Goal: Task Accomplishment & Management: Complete application form

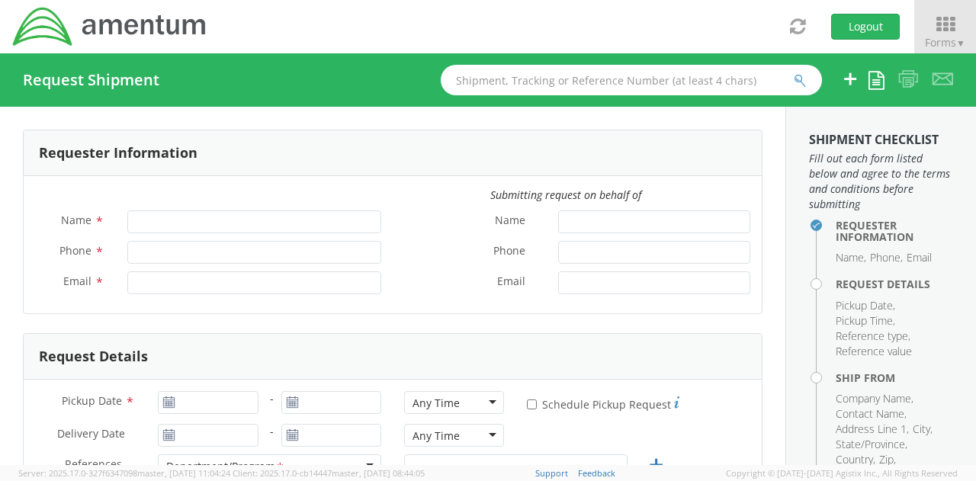
type input "[PERSON_NAME]"
type input "[PHONE_NUMBER]"
type input "[EMAIL_ADDRESS][PERSON_NAME][DOMAIN_NAME]"
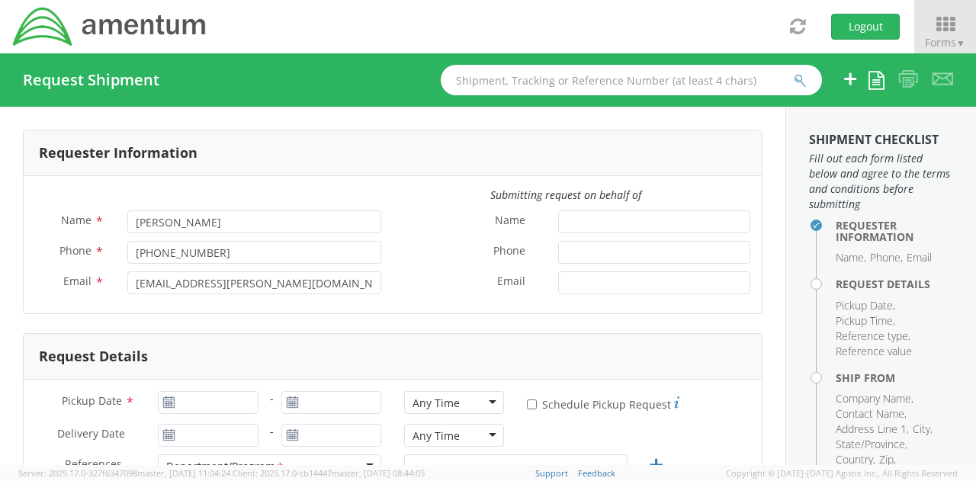
select select "[DOMAIN_NAME]"
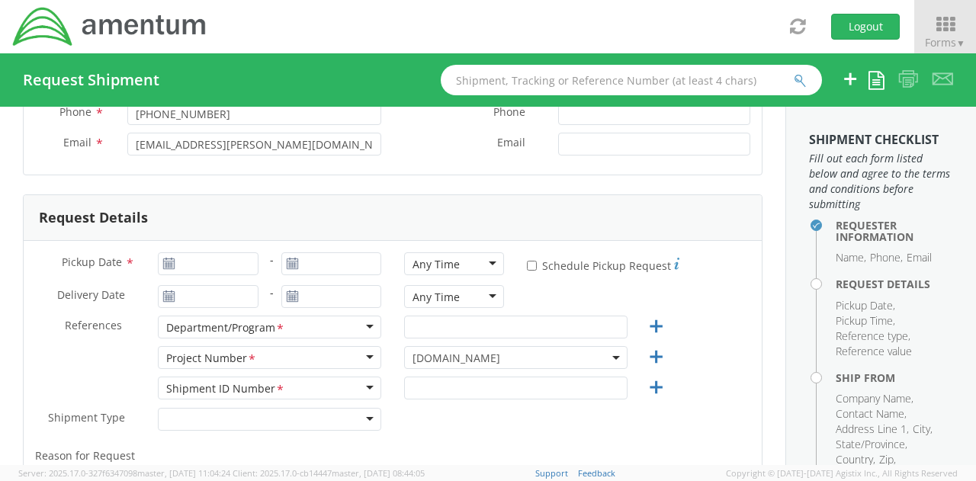
scroll to position [152, 0]
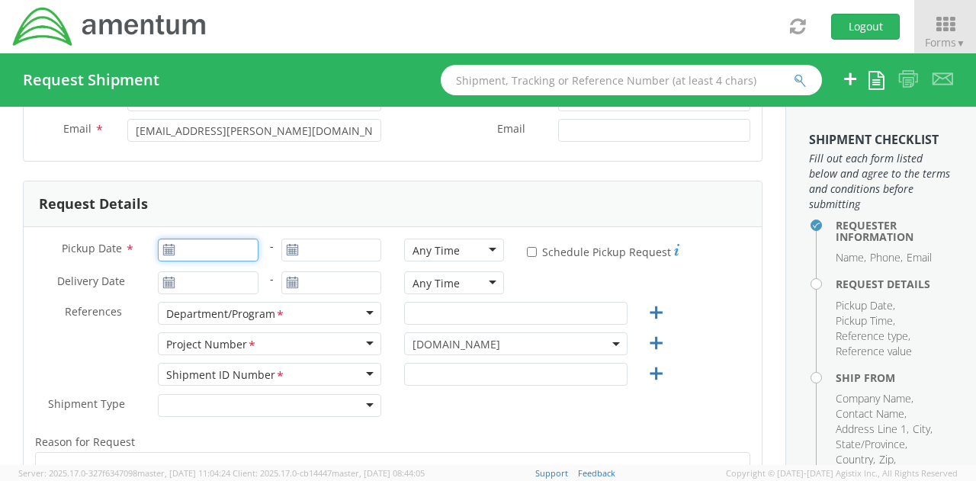
click at [195, 241] on input "Pickup Date *" at bounding box center [208, 250] width 100 height 23
type input "[DATE]"
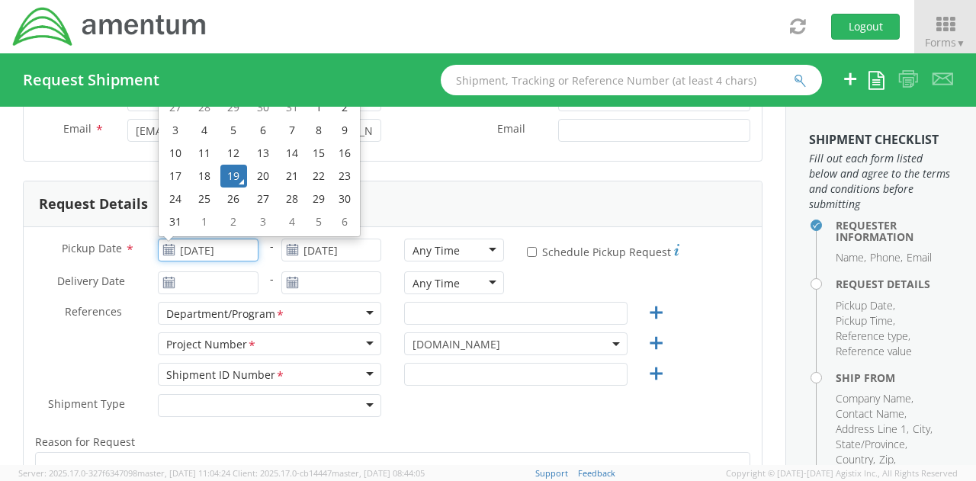
click at [233, 173] on td "19" at bounding box center [233, 176] width 27 height 23
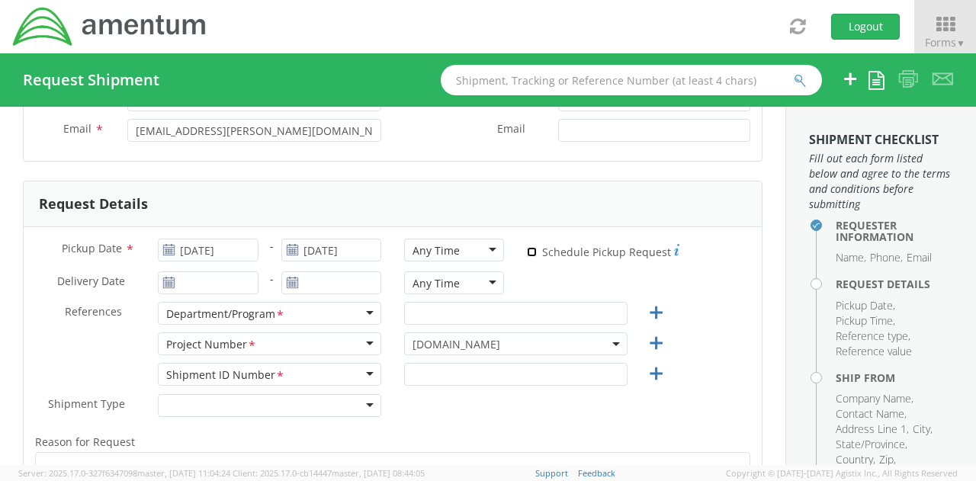
click at [528, 252] on input "* Schedule Pickup Request" at bounding box center [532, 252] width 10 height 10
checkbox input "true"
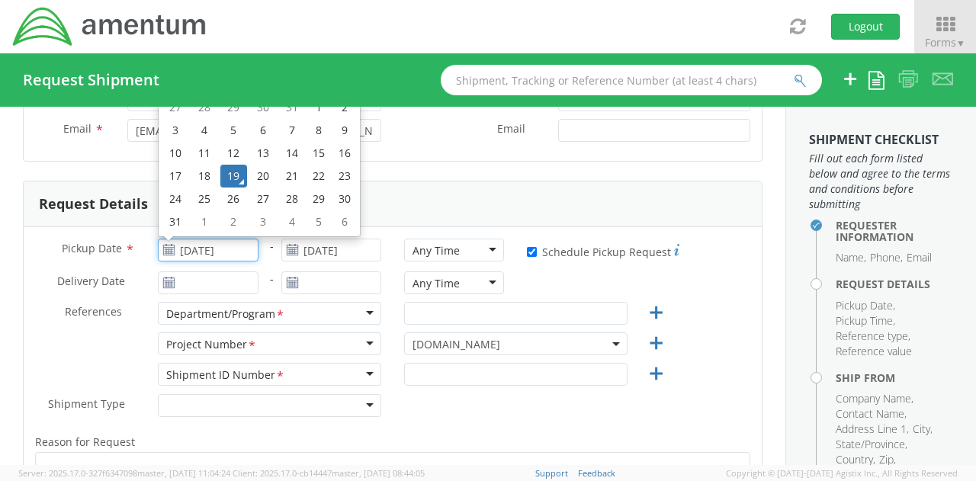
click at [220, 254] on input "[DATE]" at bounding box center [208, 250] width 100 height 23
click at [260, 170] on td "20" at bounding box center [263, 176] width 32 height 23
type input "[DATE]"
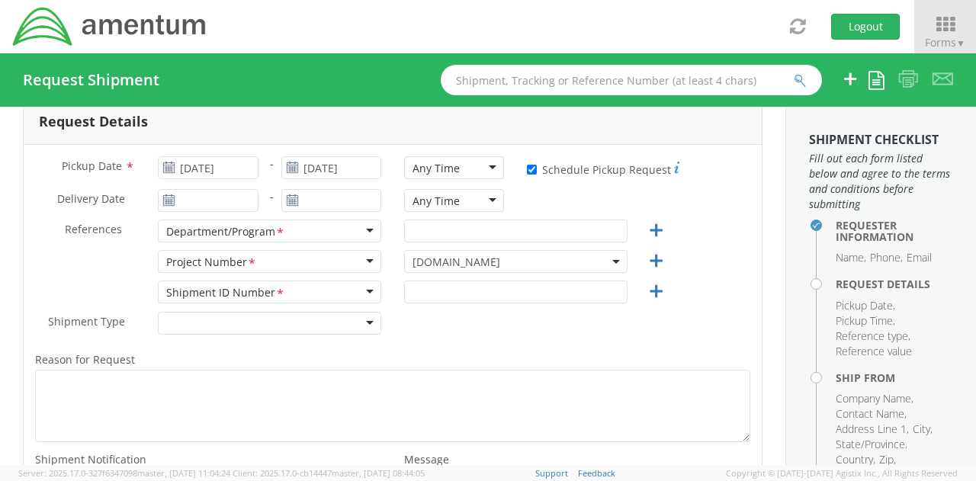
scroll to position [305, 0]
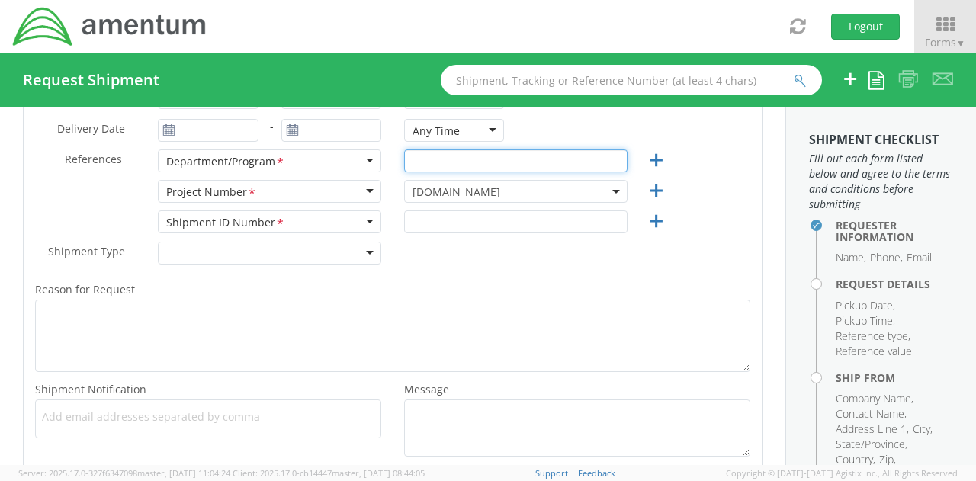
click at [459, 159] on input "text" at bounding box center [515, 160] width 223 height 23
type input "DHS S&T CUAS"
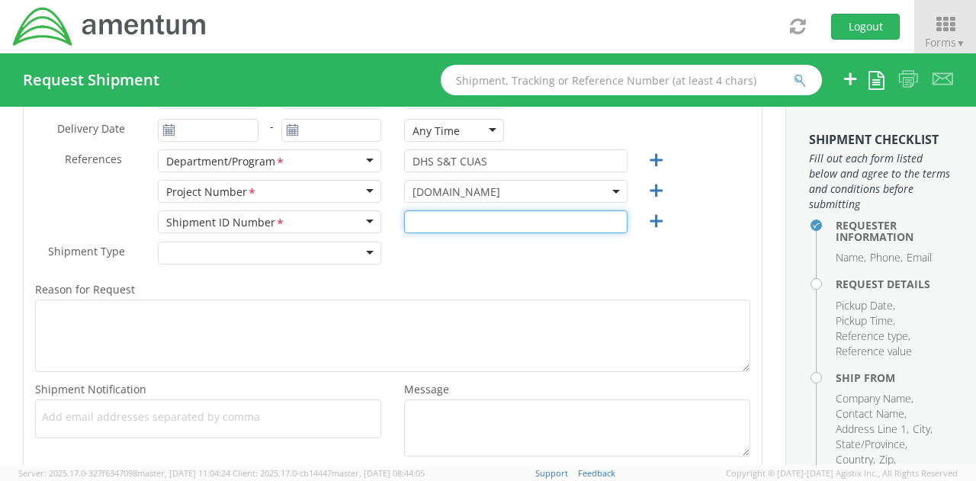
click at [486, 229] on input "text" at bounding box center [515, 221] width 223 height 23
type input "2061 CUAS"
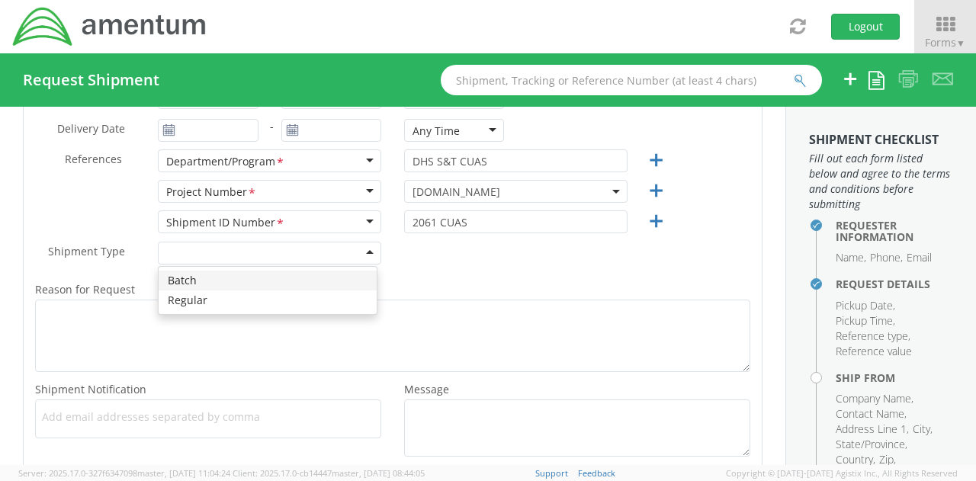
click at [314, 245] on div at bounding box center [269, 253] width 223 height 23
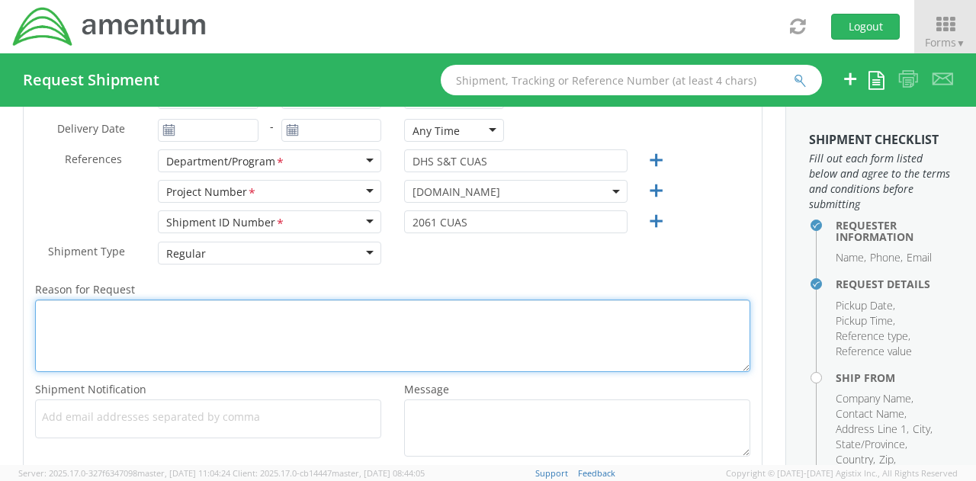
click at [249, 310] on textarea "Reason for Request *" at bounding box center [392, 336] width 715 height 72
type textarea "Shipment of Starlink for RMA"
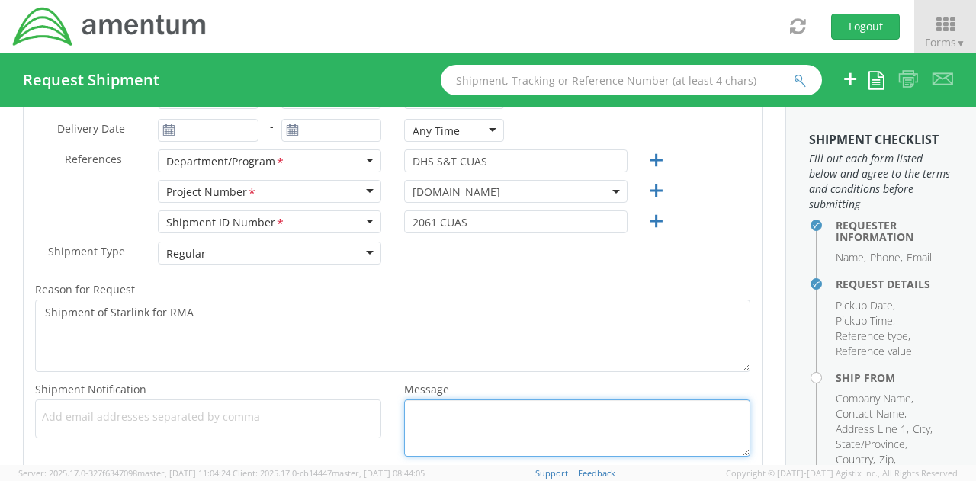
click at [438, 412] on textarea "Message *" at bounding box center [577, 427] width 346 height 57
paste textarea "Please use the following contact information if pickup window exceeds selected …"
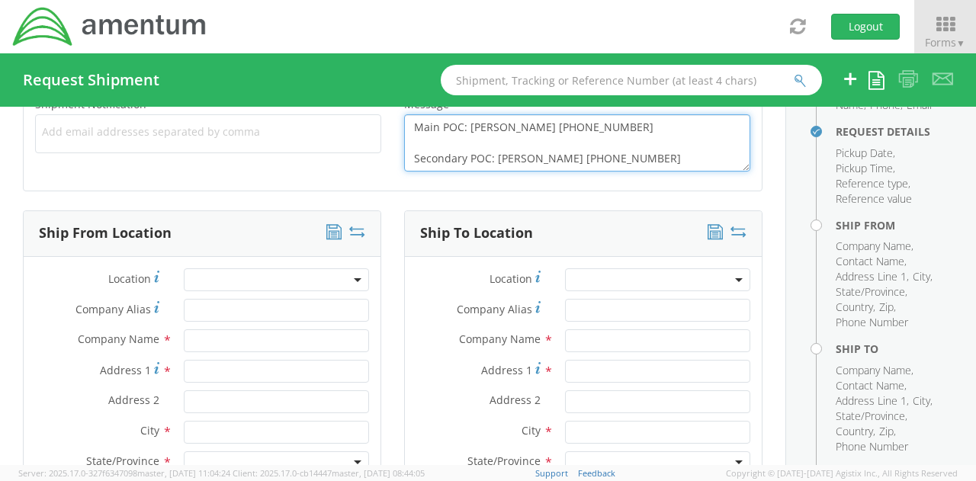
scroll to position [686, 0]
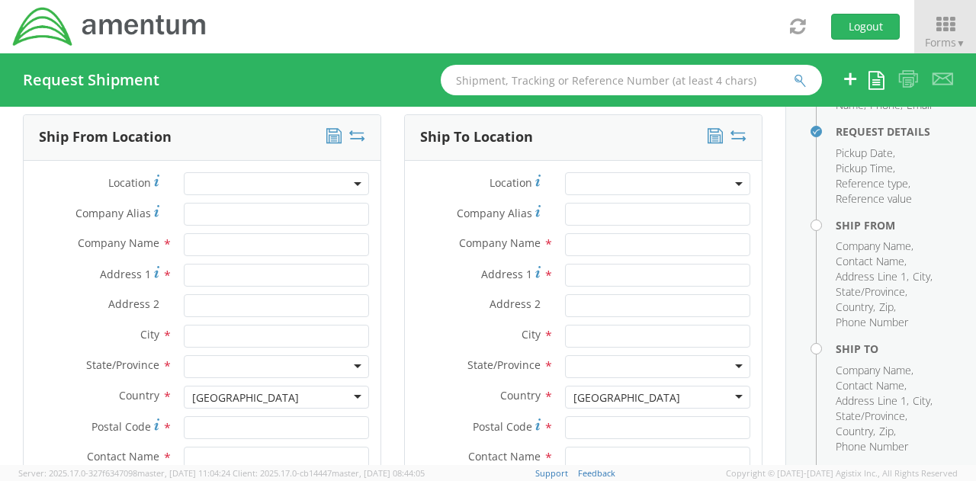
type textarea "Please use the following contact information if pickup window exceeds selected …"
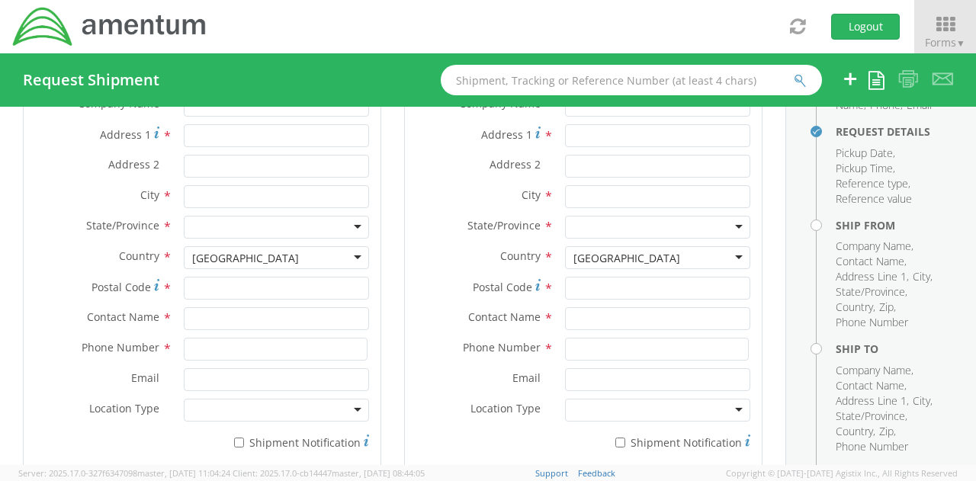
scroll to position [839, 0]
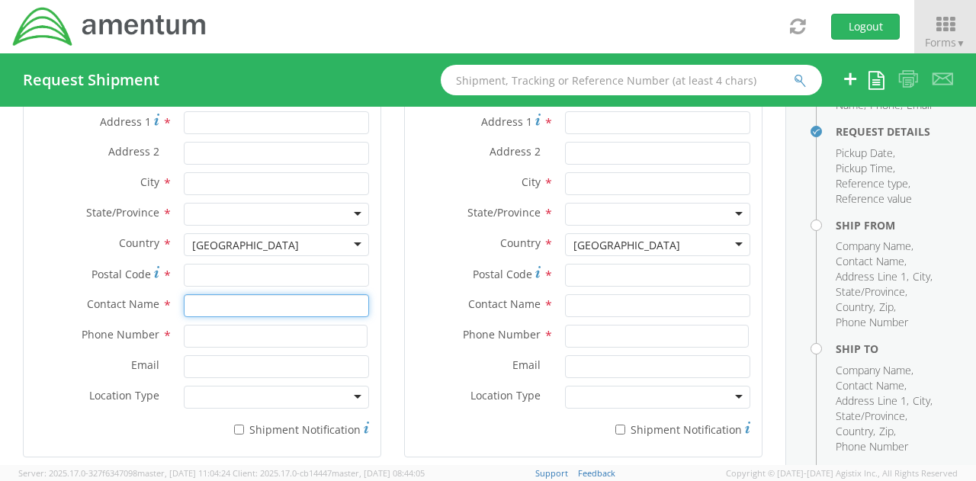
click at [209, 303] on input "text" at bounding box center [276, 305] width 185 height 23
type input "[PERSON_NAME]"
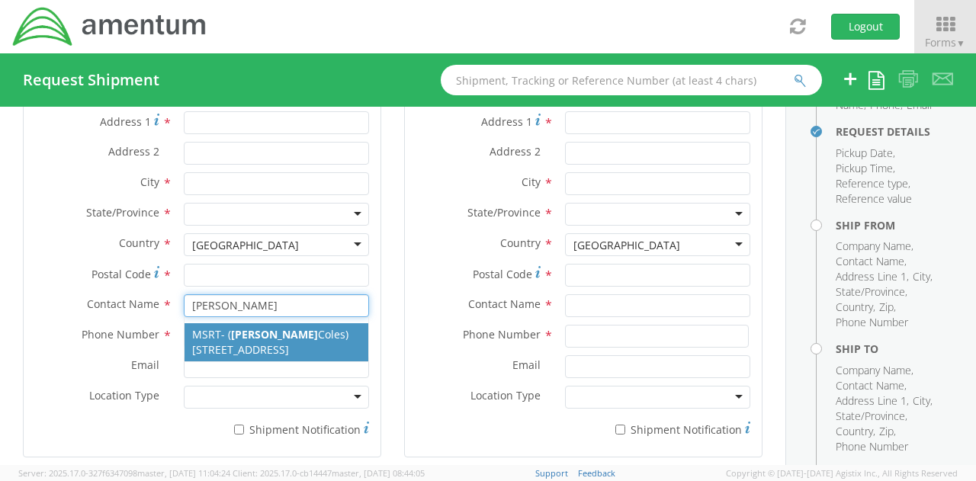
type input "MSRT"
type input "1260 Shotgun Rd"
type input "Chesapeake"
type input "23322"
type input "[PHONE_NUMBER]"
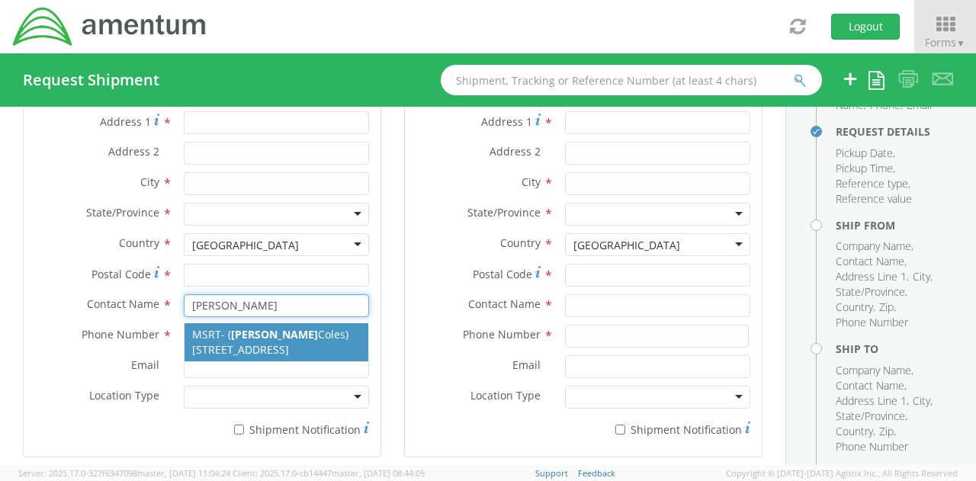
type input "[PERSON_NAME][EMAIL_ADDRESS][PERSON_NAME][DOMAIN_NAME]"
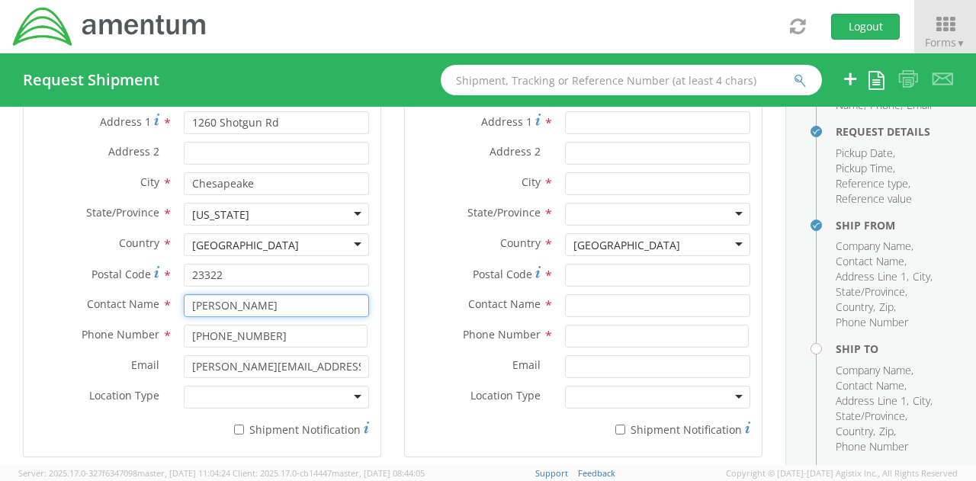
type input "[PERSON_NAME]"
click at [89, 235] on label "Country *" at bounding box center [98, 243] width 149 height 20
click at [236, 431] on input "* Shipment Notification" at bounding box center [239, 430] width 10 height 10
checkbox input "true"
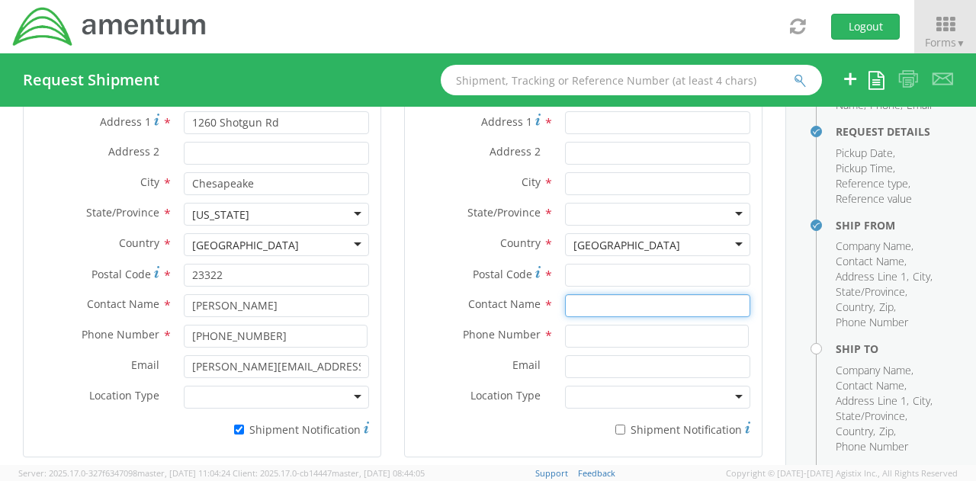
click at [634, 310] on input "text" at bounding box center [657, 305] width 185 height 23
type input "[PERSON_NAME]"
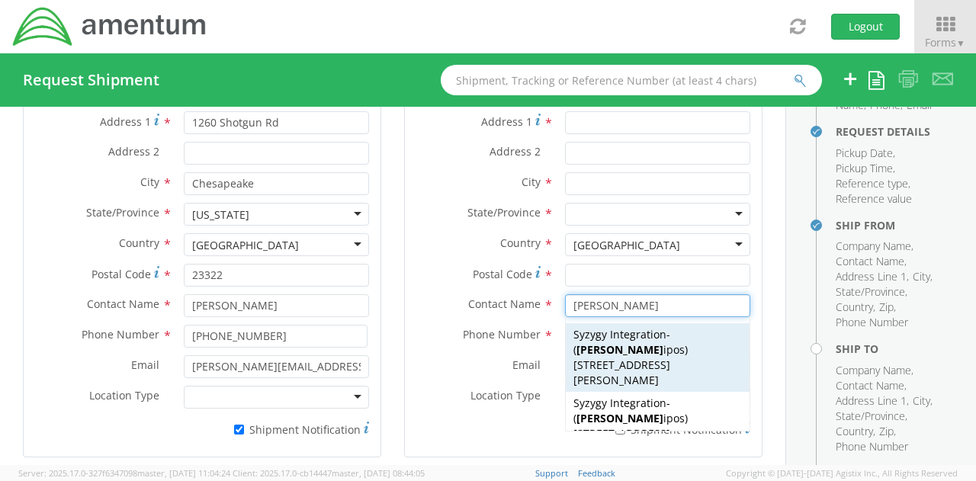
click at [670, 358] on span "[STREET_ADDRESS][PERSON_NAME]" at bounding box center [621, 373] width 97 height 30
type input "Syzygy Integration"
type input "[STREET_ADDRESS][PERSON_NAME]"
type input "Suite 101"
type input "Conshohocken"
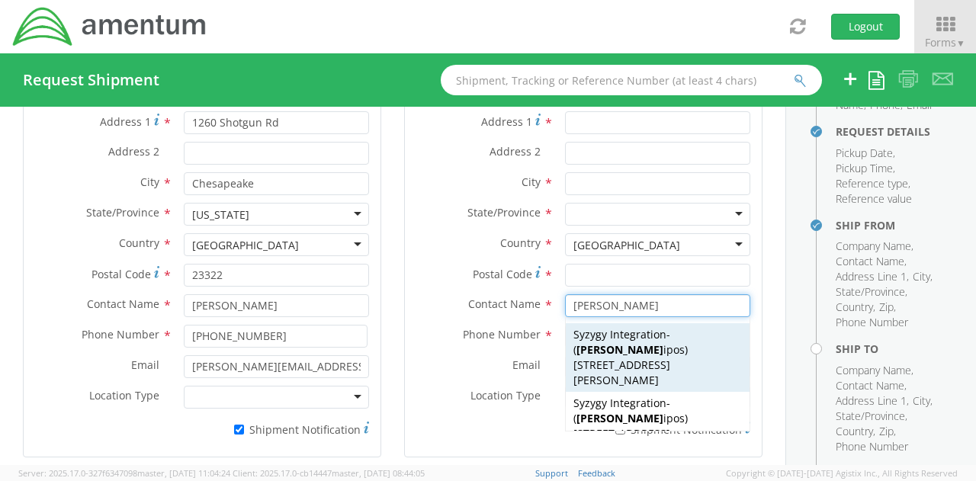
type input "19428"
type input "[PERSON_NAME]"
type input "[PHONE_NUMBER]"
type input "[PERSON_NAME][EMAIL_ADDRESS][PERSON_NAME][DOMAIN_NAME]"
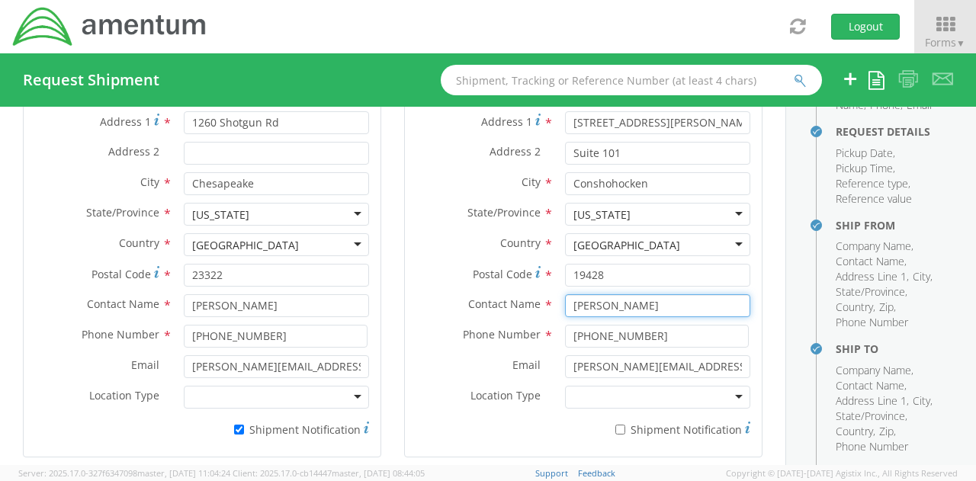
type input "[PERSON_NAME]"
click at [615, 425] on input "* Shipment Notification" at bounding box center [620, 430] width 10 height 10
checkbox input "true"
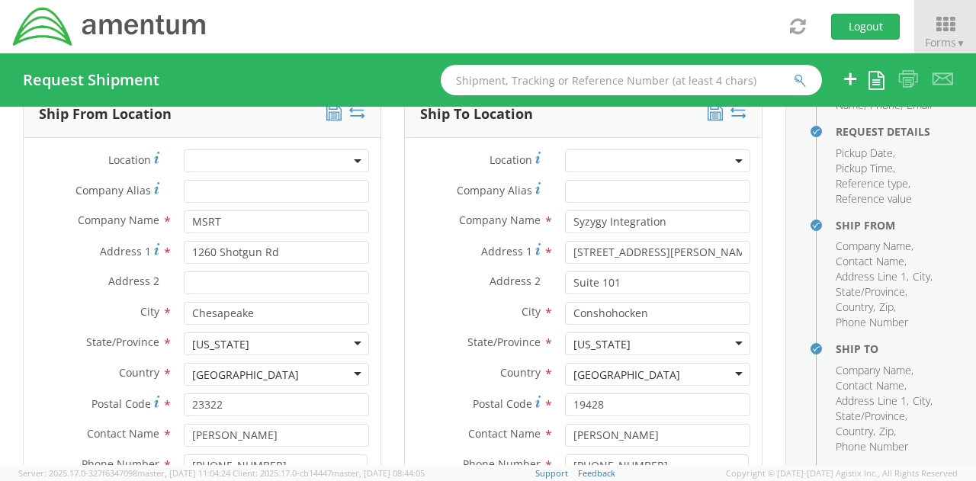
scroll to position [686, 0]
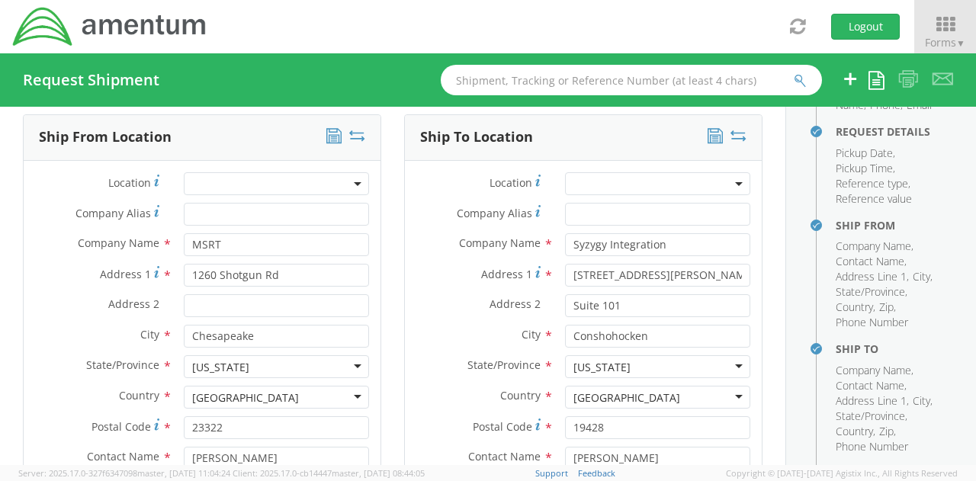
click at [707, 137] on icon at bounding box center [714, 135] width 15 height 15
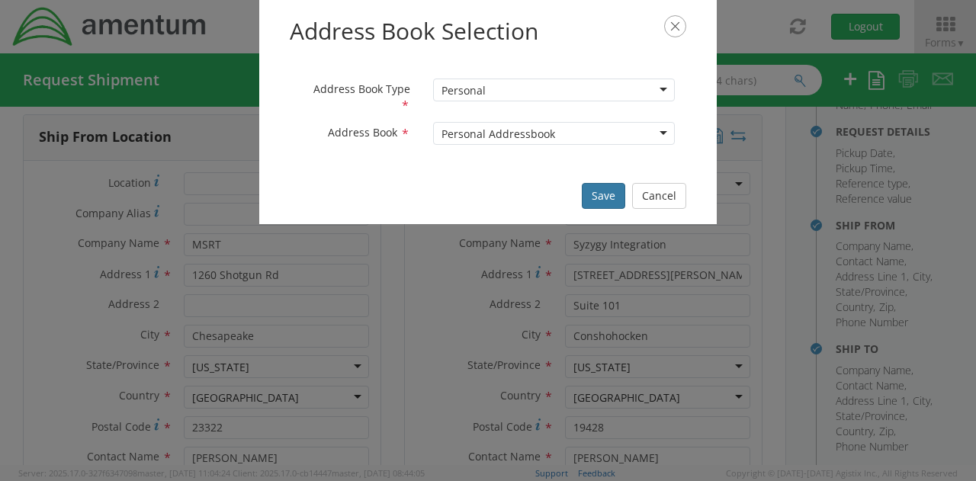
click at [598, 193] on button "Save" at bounding box center [603, 196] width 43 height 26
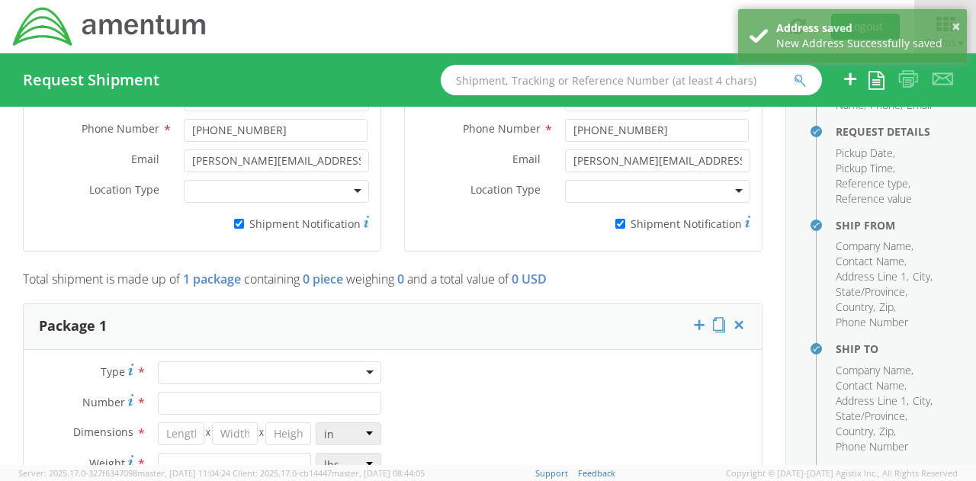
scroll to position [1220, 0]
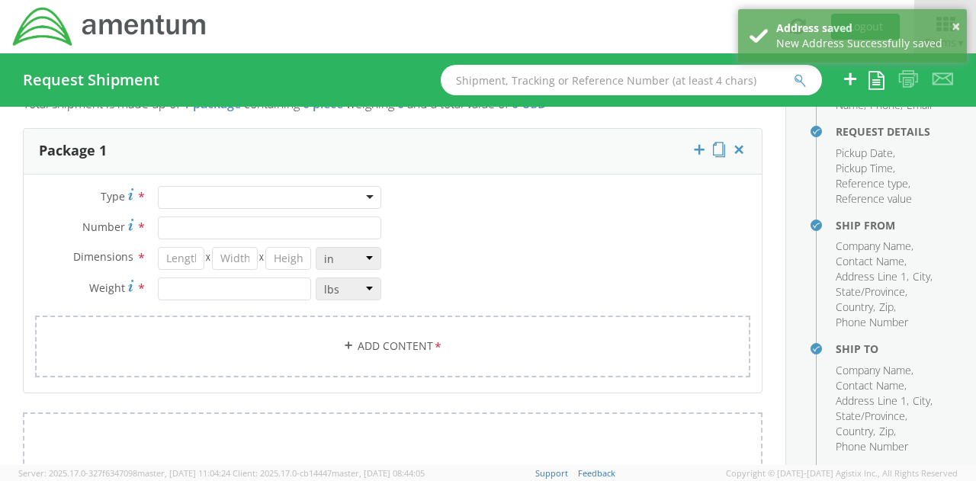
click at [354, 205] on div "Type * Crate(s) Envelope Pallet(s) Oversized (Not Stackable) Pallet(s) Oversize…" at bounding box center [208, 251] width 369 height 130
click at [331, 202] on div at bounding box center [269, 197] width 223 height 23
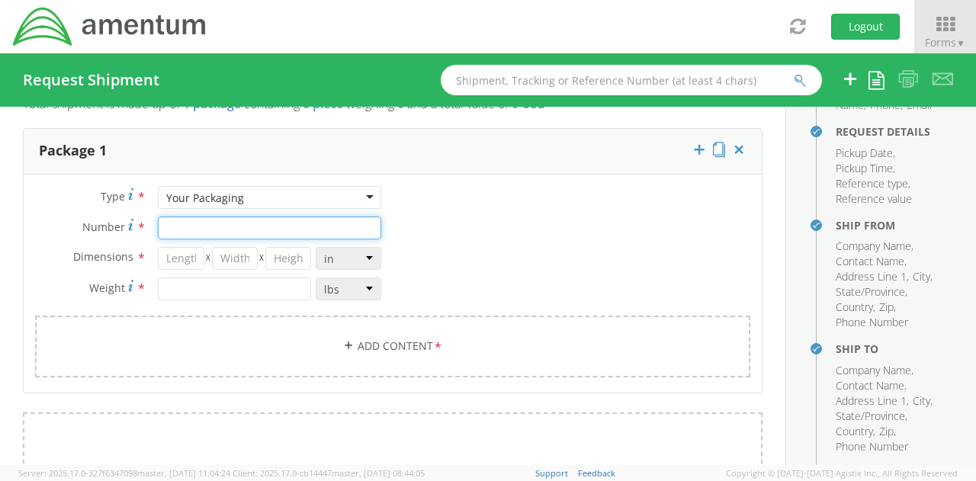
click at [221, 229] on input "Number *" at bounding box center [269, 228] width 223 height 23
type input "1"
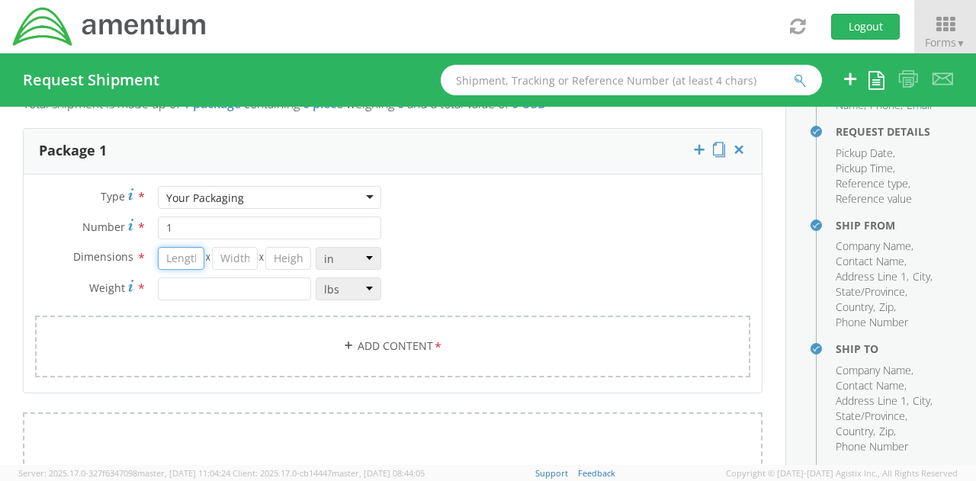
click at [188, 249] on input "number" at bounding box center [181, 258] width 46 height 23
type input "31"
type input "25"
type input "12.5"
type input "65"
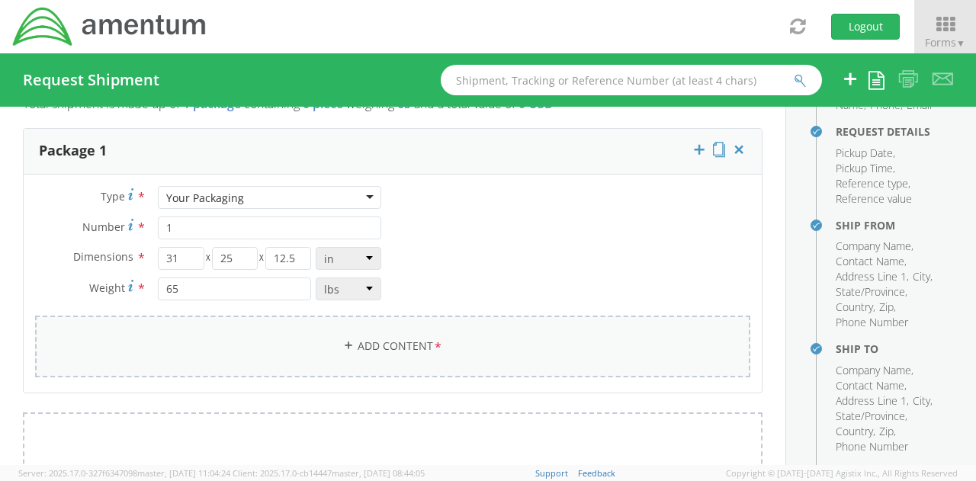
click at [446, 332] on link "Add Content *" at bounding box center [392, 347] width 715 height 62
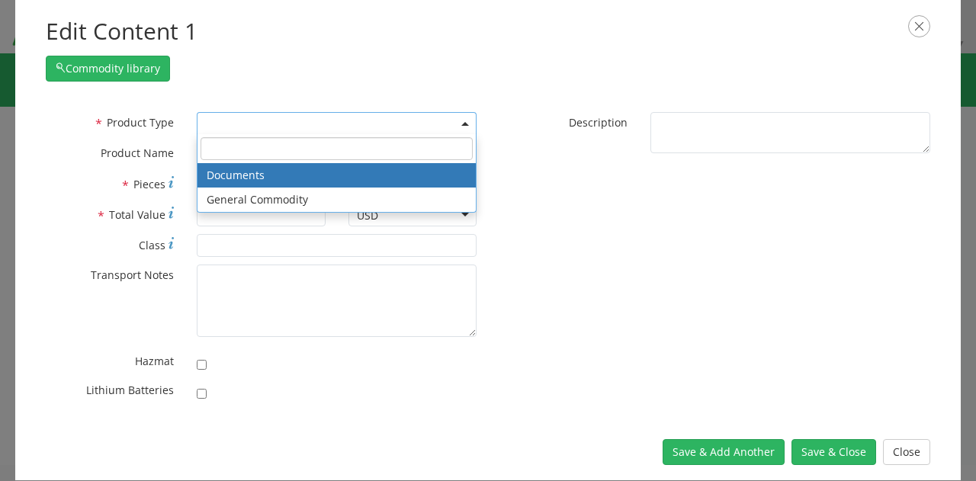
click at [328, 117] on span at bounding box center [337, 123] width 280 height 23
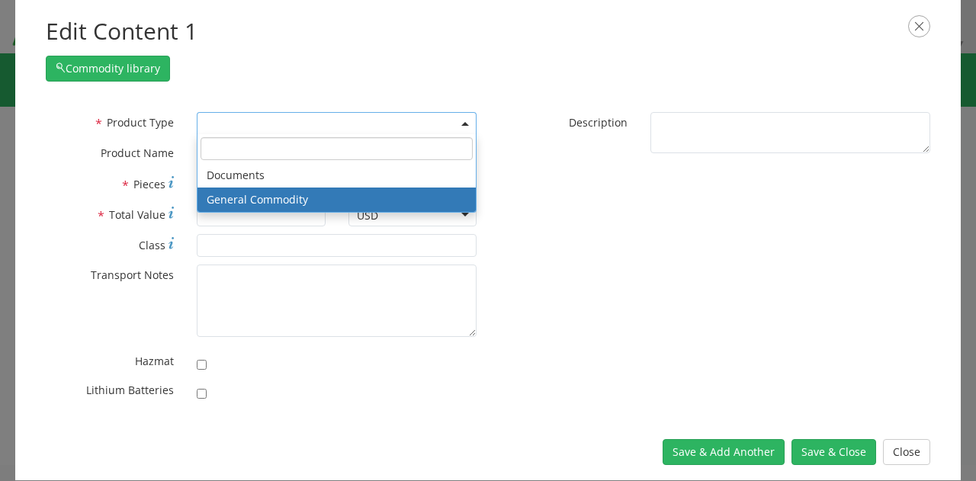
select select "COMMODITY"
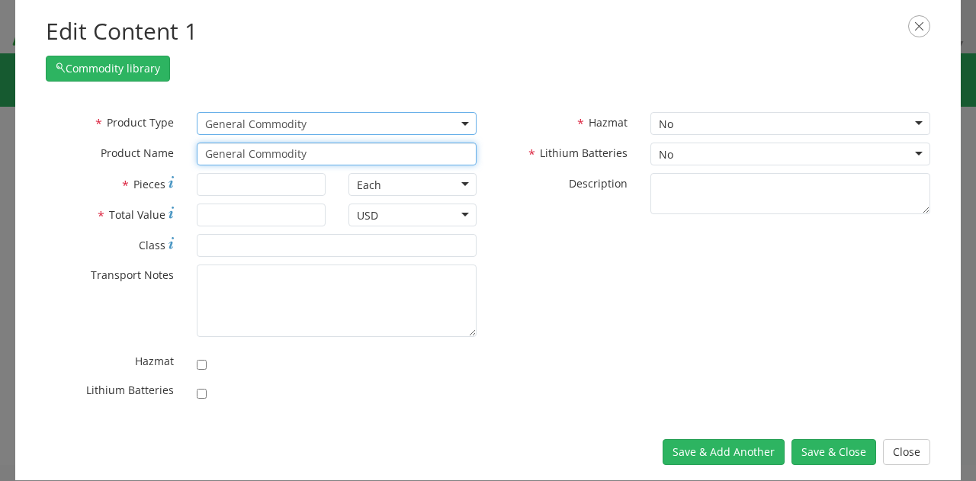
click at [313, 156] on input "General Commodity" at bounding box center [337, 154] width 280 height 23
type input "Starlink Dish"
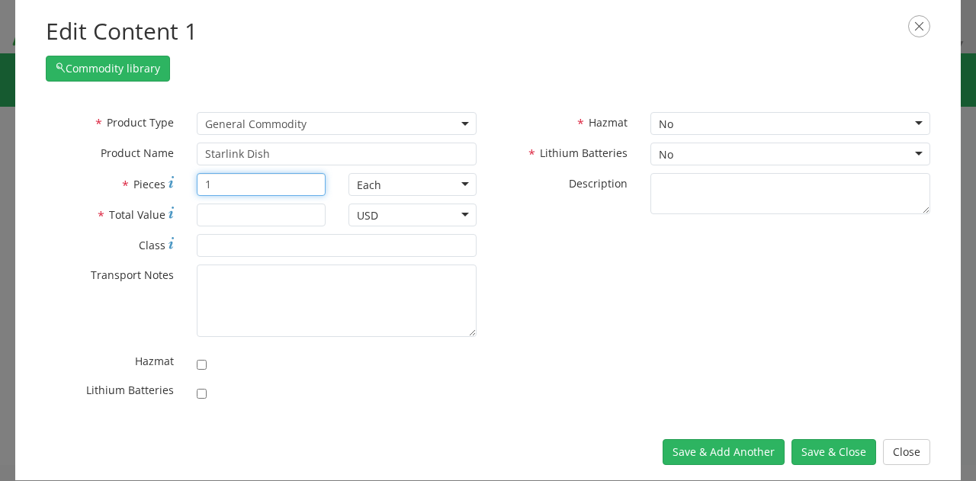
type input "1"
click at [265, 210] on input "* Total Value" at bounding box center [261, 215] width 128 height 23
click at [264, 208] on input "100000" at bounding box center [261, 215] width 128 height 23
type input "10000"
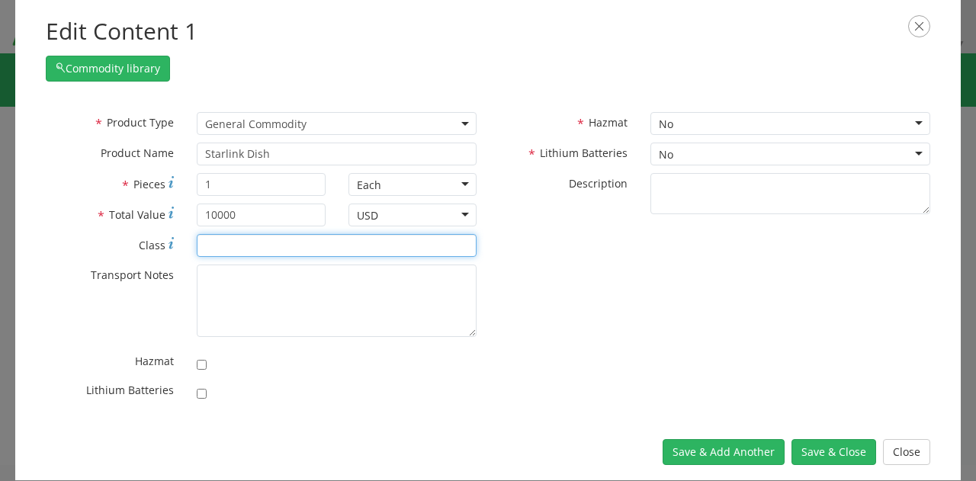
click at [255, 248] on input "* Class" at bounding box center [337, 245] width 280 height 23
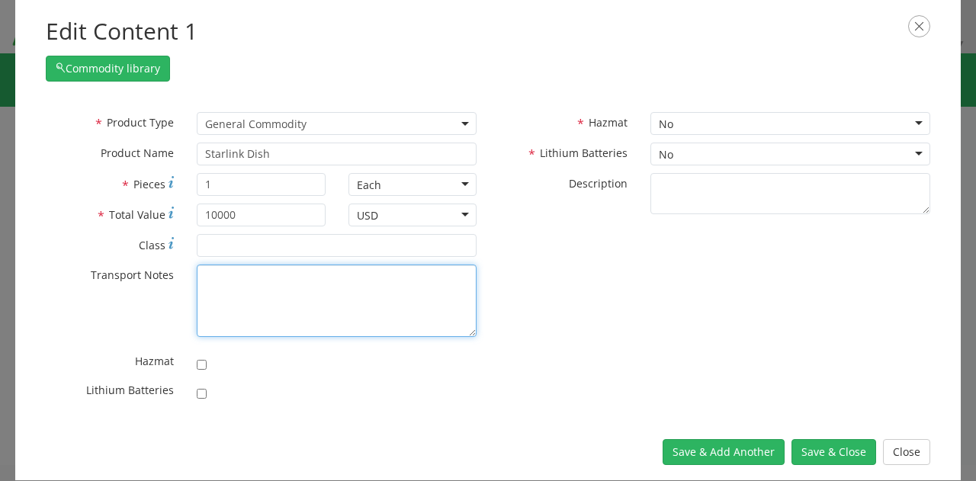
click at [282, 313] on textarea "* Transport Notes" at bounding box center [337, 301] width 280 height 72
paste textarea "Please use the following contact information if pickup window exceeds selected …"
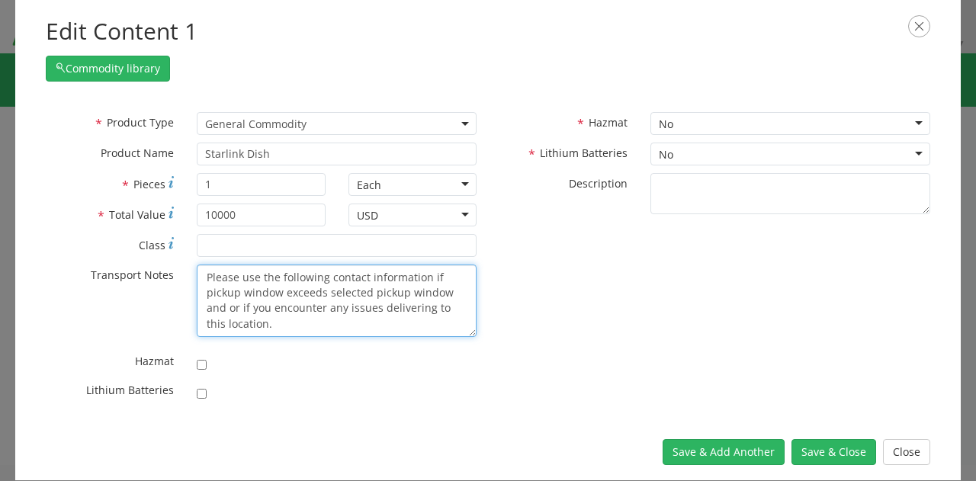
scroll to position [103, 0]
type textarea "Please use the following contact information if pickup window exceeds selected …"
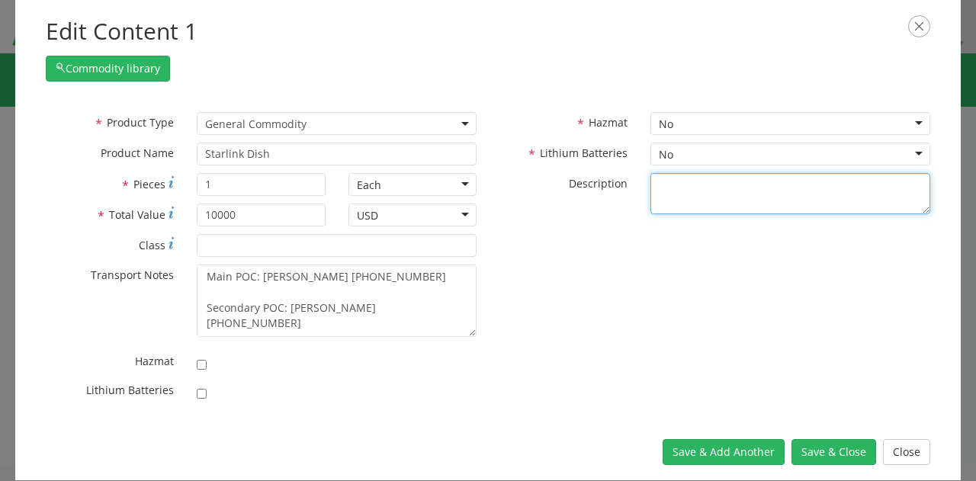
click at [806, 182] on textarea "* Description" at bounding box center [790, 194] width 280 height 42
type textarea "Starlink DHS"
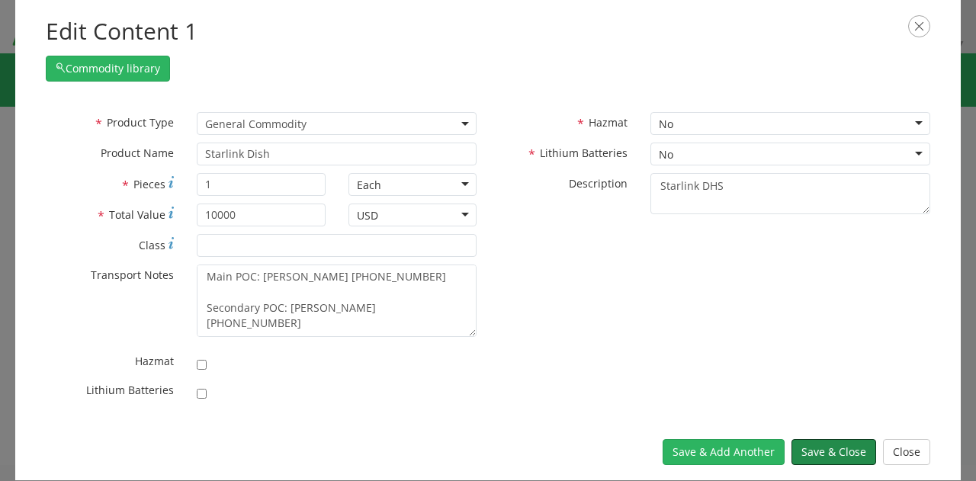
click at [826, 451] on button "Save & Close" at bounding box center [833, 452] width 85 height 26
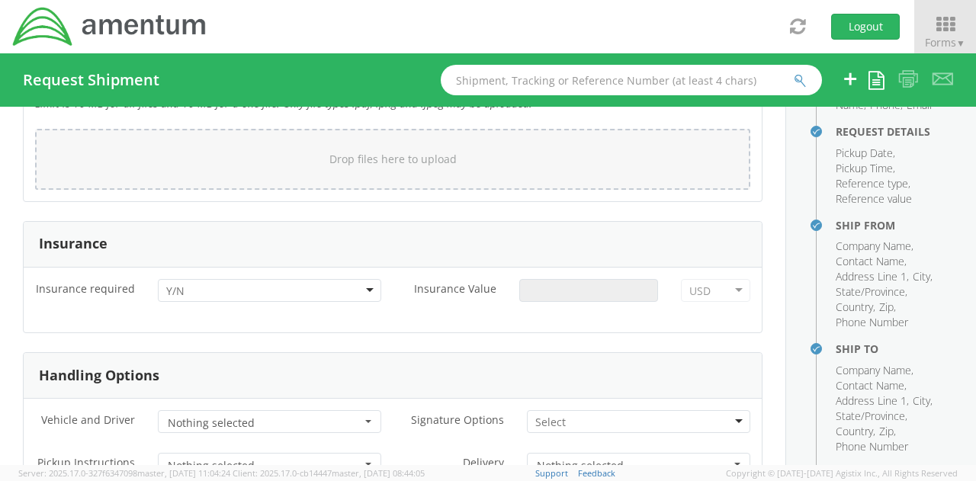
scroll to position [1906, 0]
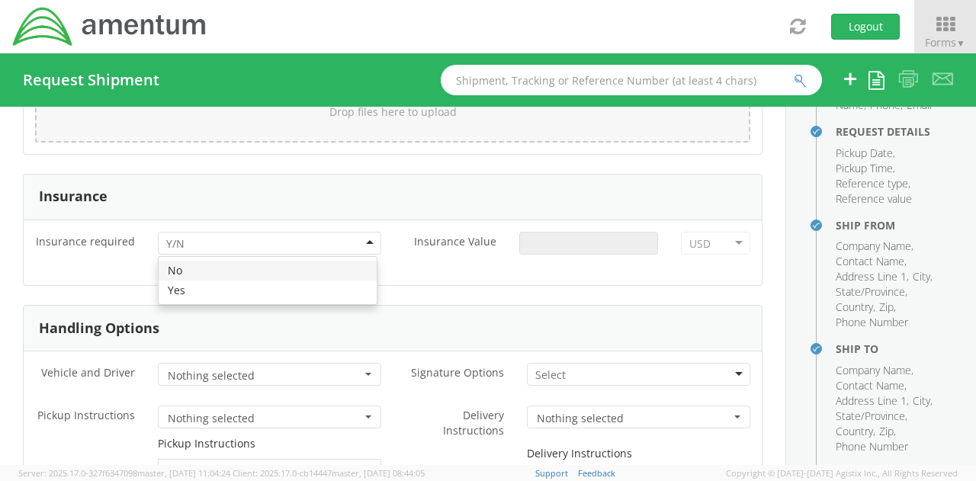
click at [204, 241] on div at bounding box center [269, 243] width 223 height 23
drag, startPoint x: 194, startPoint y: 283, endPoint x: 486, endPoint y: 274, distance: 292.9
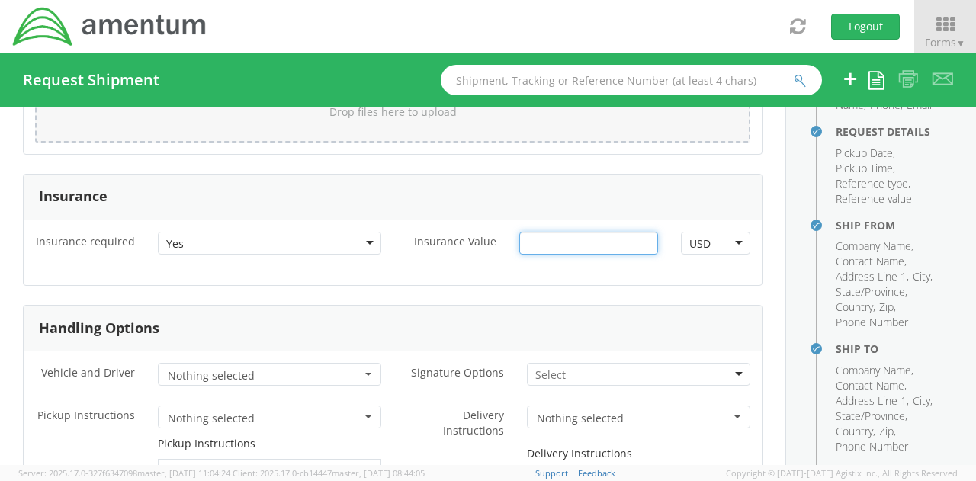
click at [576, 240] on input "Insurance Value *" at bounding box center [588, 243] width 139 height 23
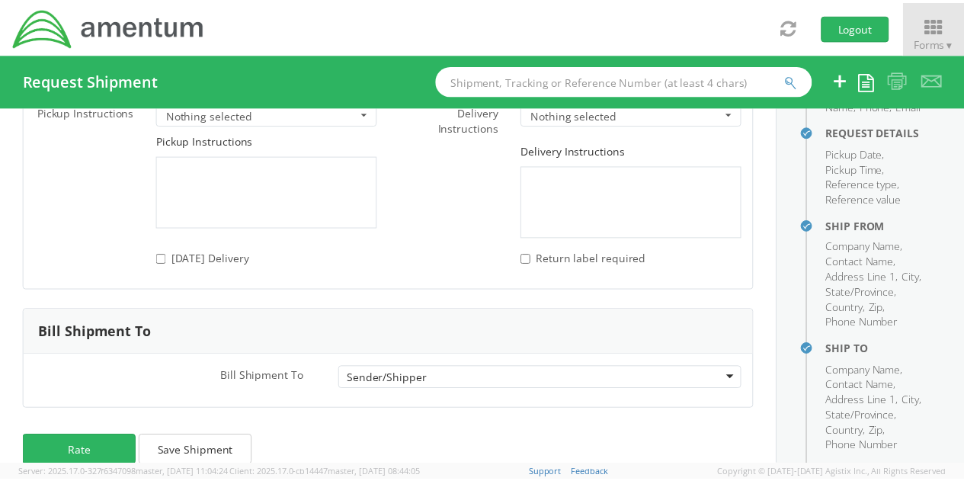
scroll to position [2211, 0]
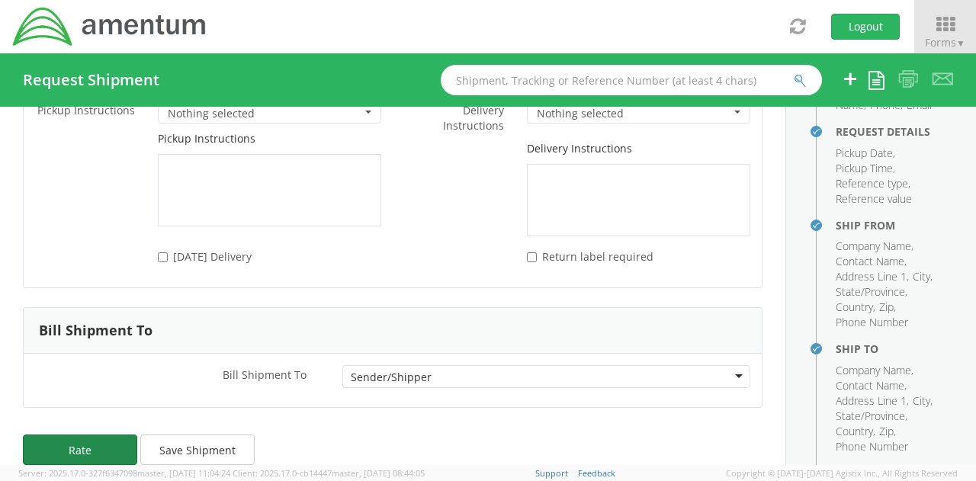
type input "1000"
click at [101, 441] on button "Rate" at bounding box center [80, 450] width 114 height 30
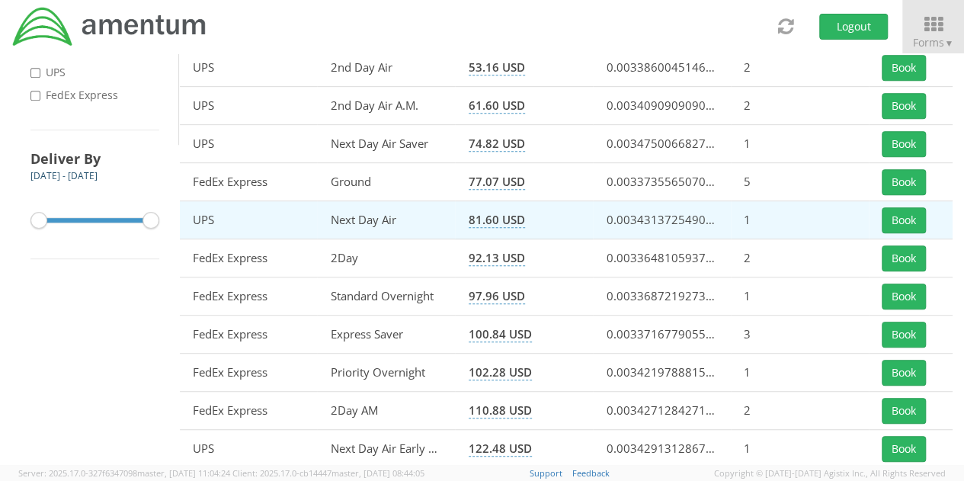
scroll to position [344, 0]
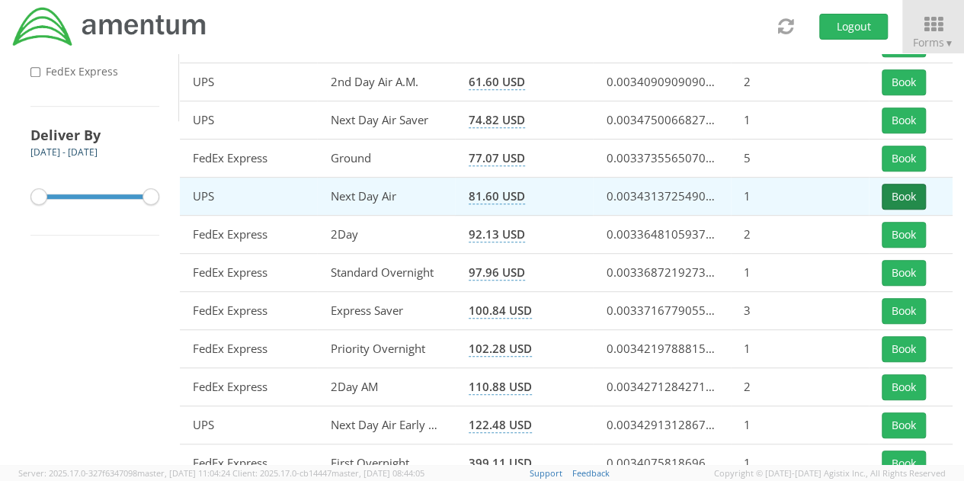
click at [912, 193] on button "Book" at bounding box center [904, 197] width 44 height 26
